Goal: Use online tool/utility: Utilize a website feature to perform a specific function

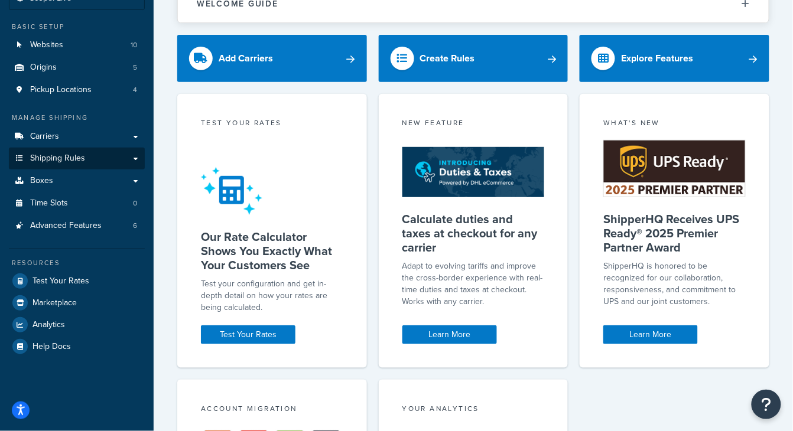
scroll to position [87, 0]
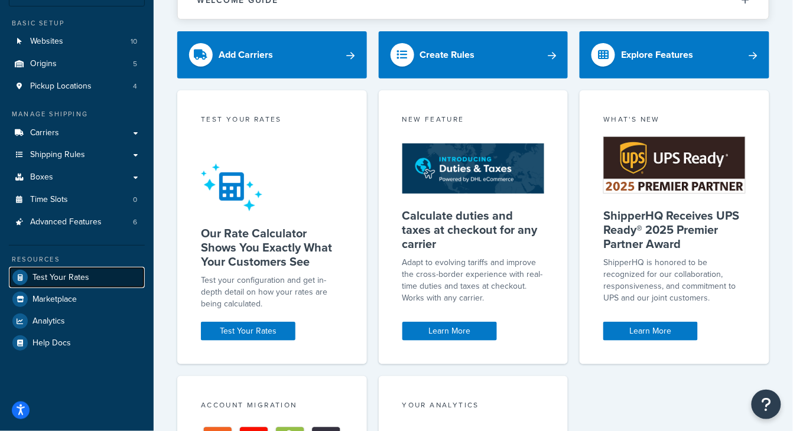
click at [54, 279] on span "Test Your Rates" at bounding box center [60, 278] width 57 height 10
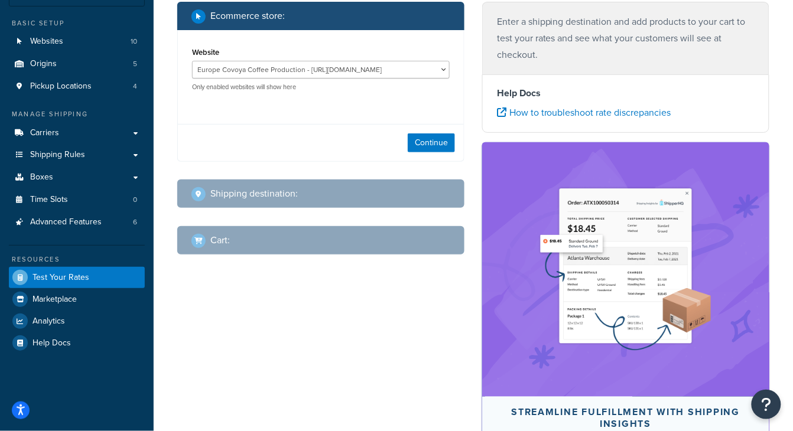
scroll to position [35, 0]
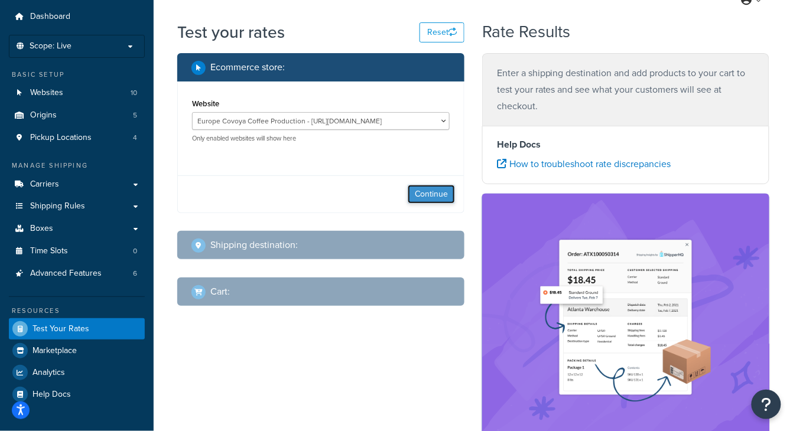
click at [437, 196] on button "Continue" at bounding box center [431, 194] width 47 height 19
select select "[GEOGRAPHIC_DATA]"
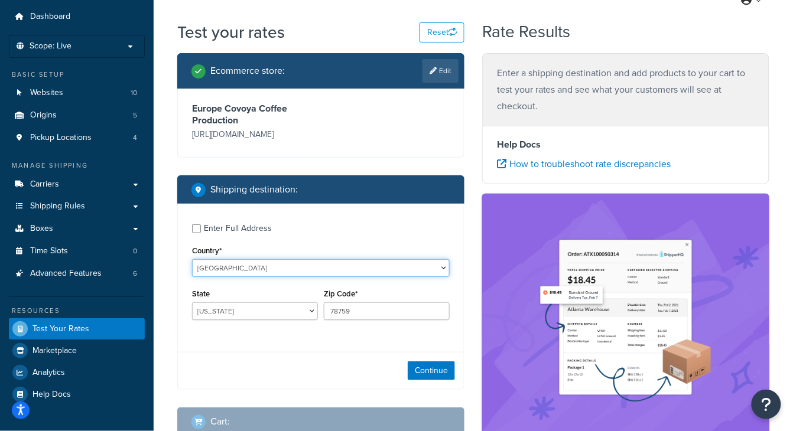
click at [420, 267] on select "[GEOGRAPHIC_DATA] [GEOGRAPHIC_DATA] [GEOGRAPHIC_DATA] [GEOGRAPHIC_DATA] [GEOGRA…" at bounding box center [321, 268] width 258 height 18
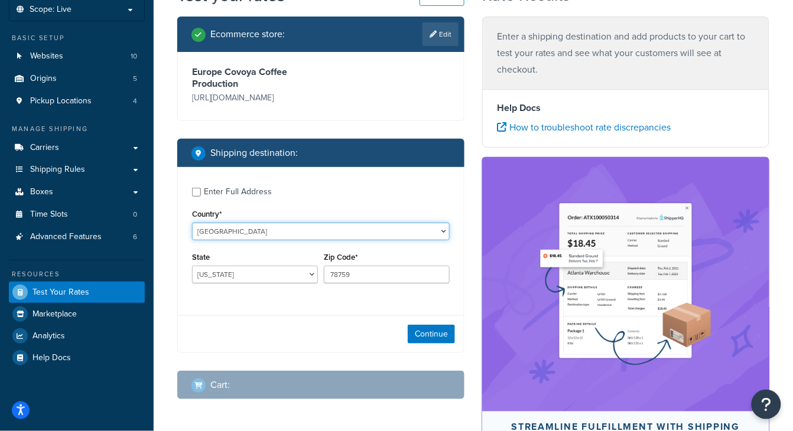
scroll to position [118, 0]
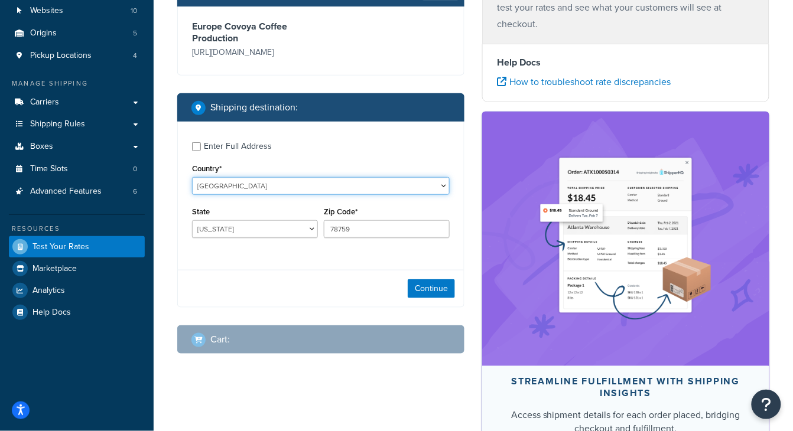
click at [280, 193] on select "[GEOGRAPHIC_DATA] [GEOGRAPHIC_DATA] [GEOGRAPHIC_DATA] [GEOGRAPHIC_DATA] [GEOGRA…" at bounding box center [321, 186] width 258 height 18
select select "AT"
click at [192, 177] on select "[GEOGRAPHIC_DATA] [GEOGRAPHIC_DATA] [GEOGRAPHIC_DATA] [GEOGRAPHIC_DATA] [GEOGRA…" at bounding box center [321, 186] width 258 height 18
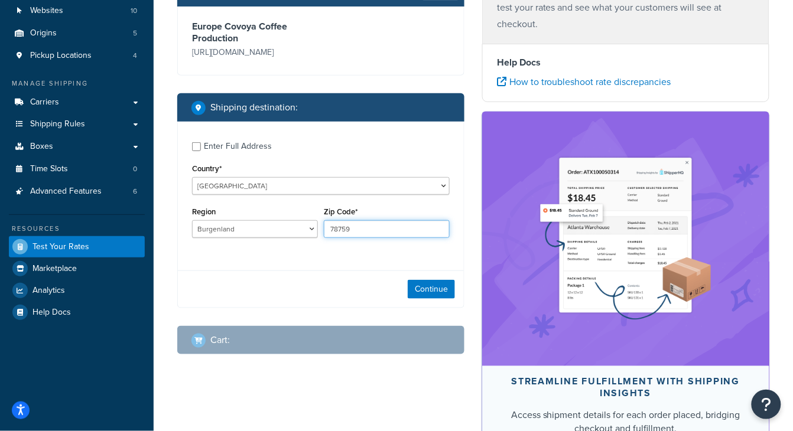
click at [374, 231] on input "78759" at bounding box center [387, 229] width 126 height 18
click at [266, 236] on select "[GEOGRAPHIC_DATA] [GEOGRAPHIC_DATA] [GEOGRAPHIC_DATA] [GEOGRAPHIC_DATA] [GEOGRA…" at bounding box center [255, 229] width 126 height 18
drag, startPoint x: 358, startPoint y: 224, endPoint x: 368, endPoint y: 228, distance: 10.9
click at [359, 224] on input "78759" at bounding box center [387, 229] width 126 height 18
drag, startPoint x: 369, startPoint y: 229, endPoint x: 219, endPoint y: 185, distance: 155.7
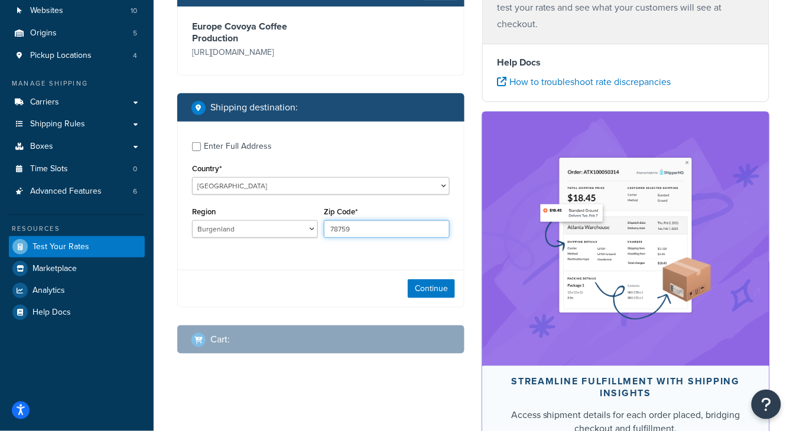
click at [237, 196] on div "Enter Full Address Country* [GEOGRAPHIC_DATA] [GEOGRAPHIC_DATA] [GEOGRAPHIC_DAT…" at bounding box center [321, 191] width 286 height 139
type input "3012"
click at [432, 292] on button "Continue" at bounding box center [431, 288] width 47 height 19
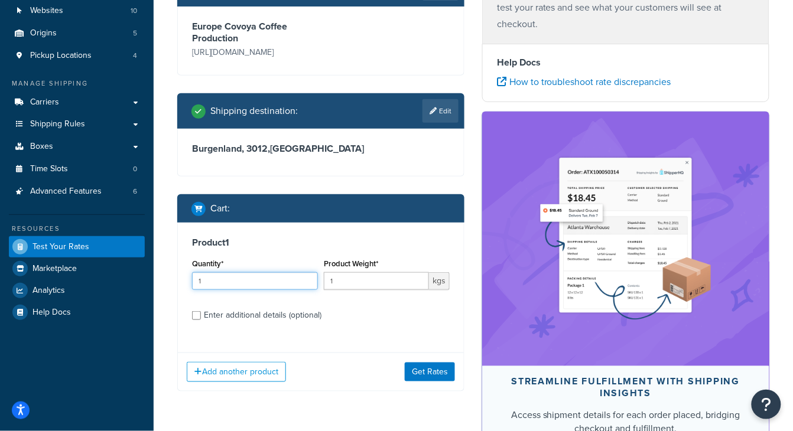
click at [277, 282] on input "1" at bounding box center [255, 281] width 126 height 18
type input "360"
click at [440, 371] on button "Get Rates" at bounding box center [430, 372] width 50 height 19
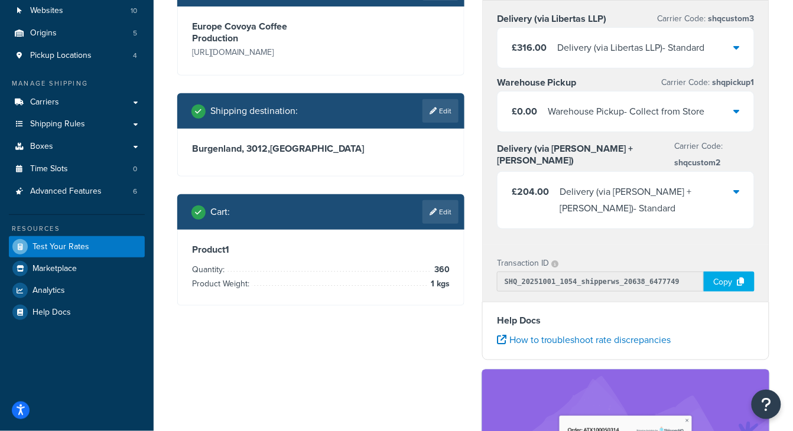
click at [443, 207] on link "Edit" at bounding box center [440, 212] width 36 height 24
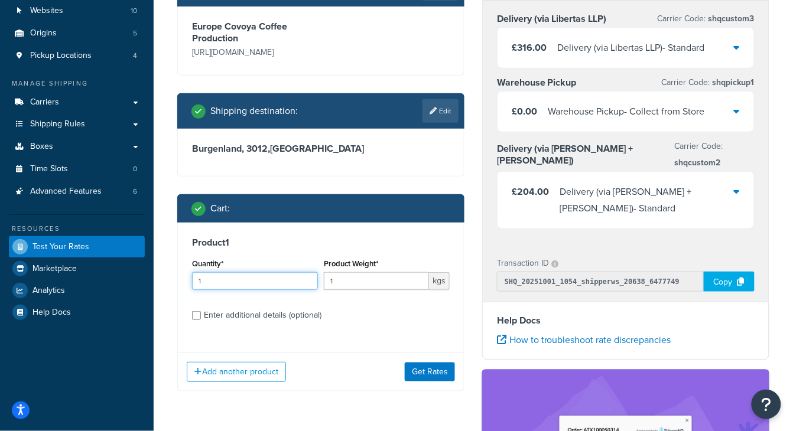
click at [248, 285] on input "1" at bounding box center [255, 281] width 126 height 18
type input "370"
click at [433, 379] on button "Get Rates" at bounding box center [430, 372] width 50 height 19
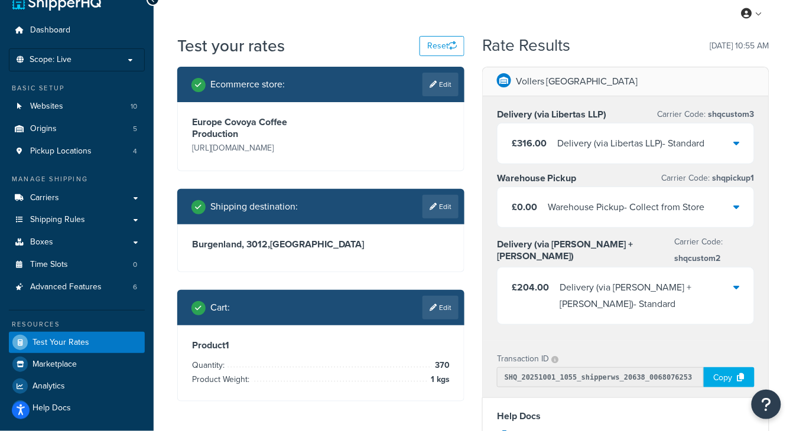
scroll to position [0, 0]
